Goal: Transaction & Acquisition: Subscribe to service/newsletter

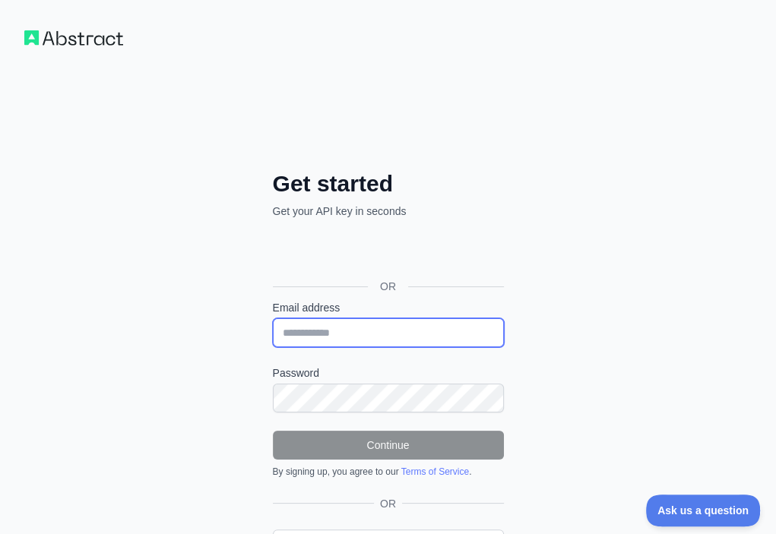
click at [273, 318] on input "Email address" at bounding box center [388, 332] width 231 height 29
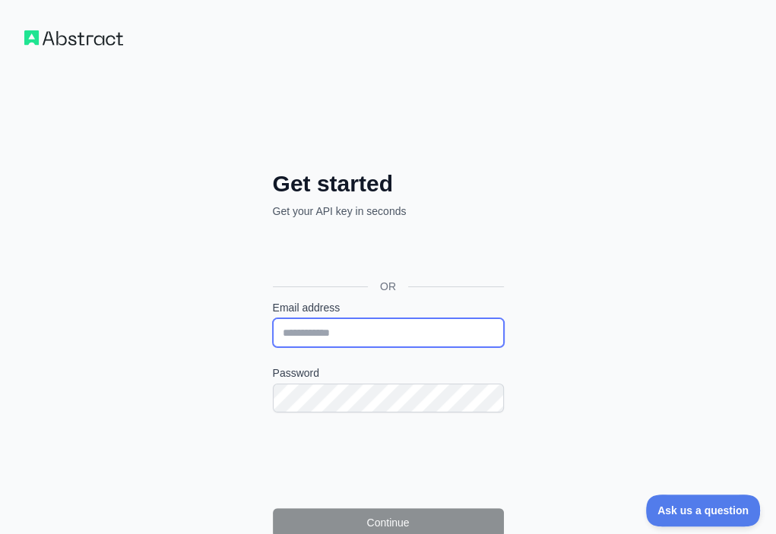
paste input "**********"
type input "**********"
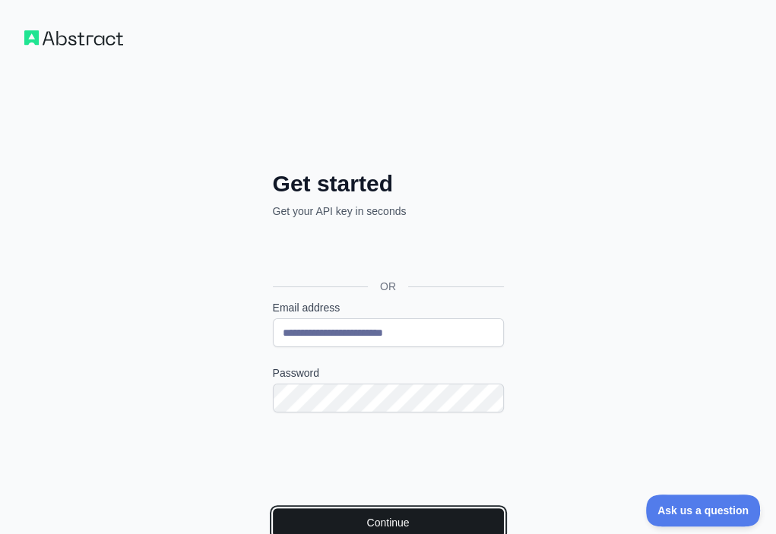
click at [273, 508] on button "Continue" at bounding box center [388, 522] width 231 height 29
